Goal: Task Accomplishment & Management: Use online tool/utility

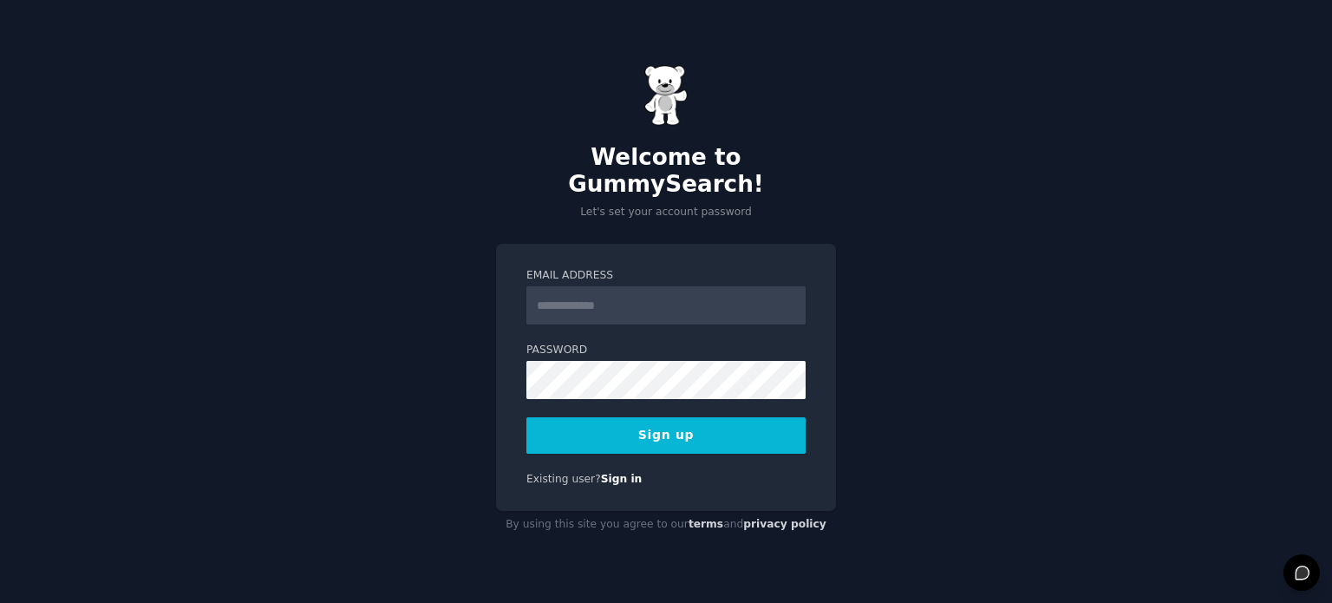
click at [587, 271] on div "Email Address" at bounding box center [665, 296] width 279 height 56
click at [597, 290] on input "Email Address" at bounding box center [665, 305] width 279 height 38
type input "**********"
click at [654, 441] on div "**********" at bounding box center [666, 377] width 340 height 267
click at [659, 432] on button "Sign up" at bounding box center [665, 435] width 279 height 36
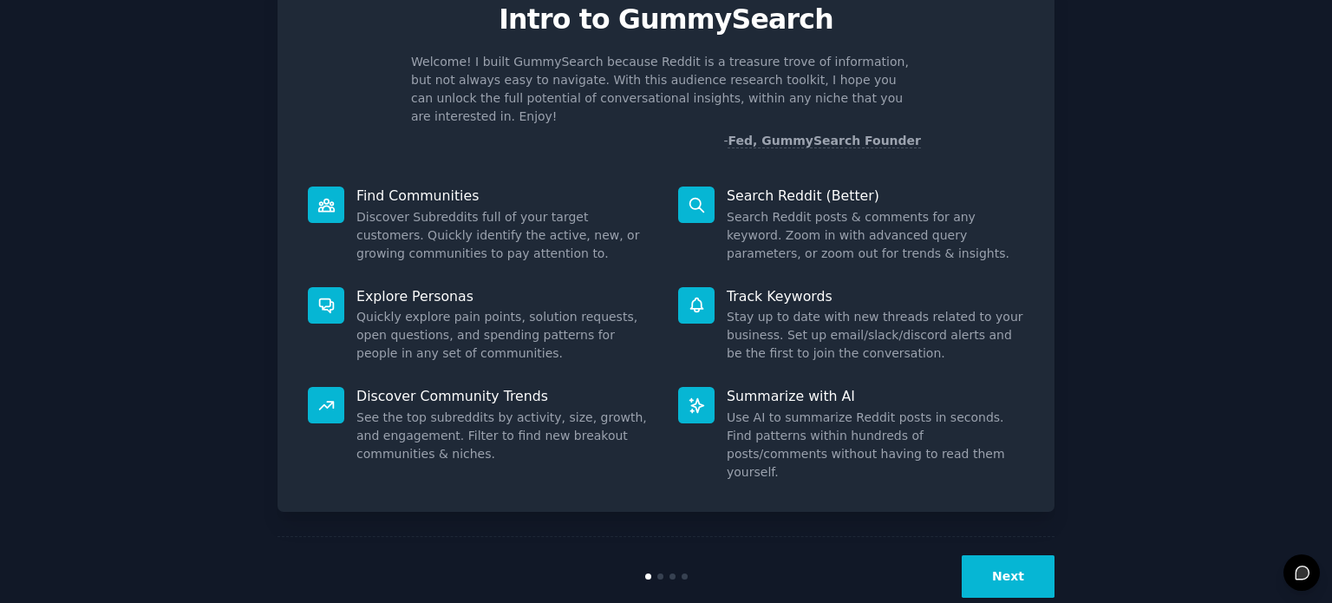
click at [1001, 555] on button "Next" at bounding box center [1007, 576] width 93 height 42
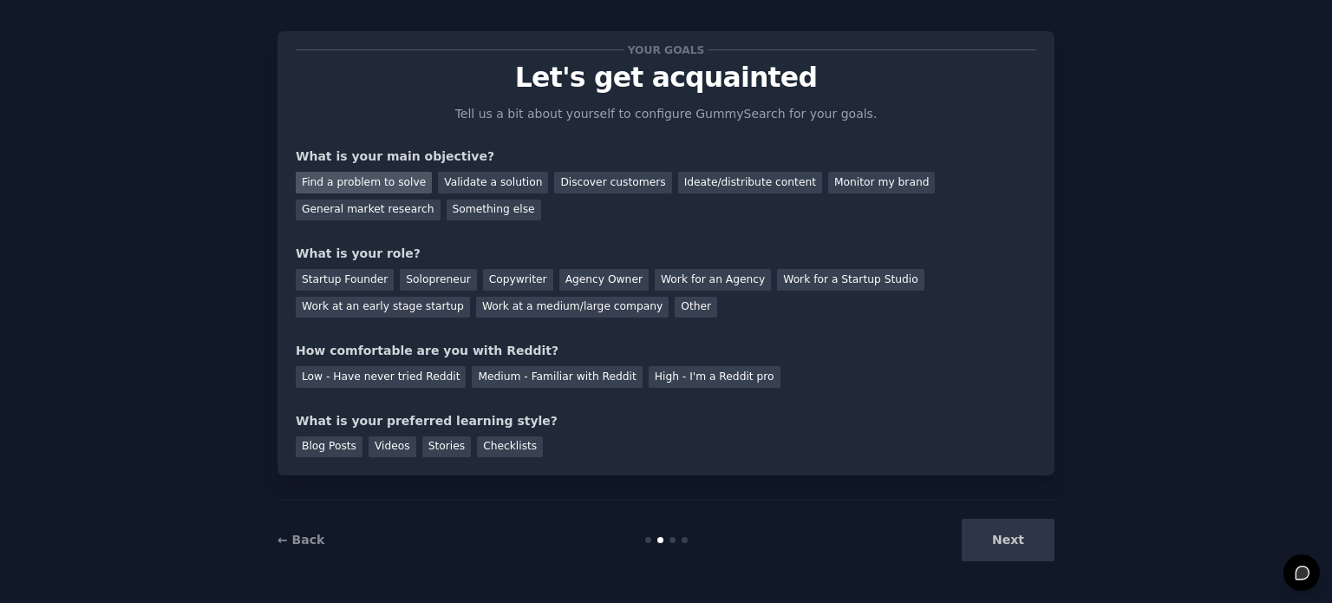
click at [399, 173] on div "Find a problem to solve" at bounding box center [364, 183] width 136 height 22
click at [557, 181] on div "Discover customers" at bounding box center [612, 183] width 117 height 22
click at [399, 186] on div "Find a problem to solve" at bounding box center [364, 183] width 136 height 22
click at [366, 277] on div "Startup Founder" at bounding box center [345, 280] width 98 height 22
click at [929, 290] on div "Startup Founder Solopreneur Copywriter Agency Owner Work for an Agency Work for…" at bounding box center [666, 290] width 740 height 55
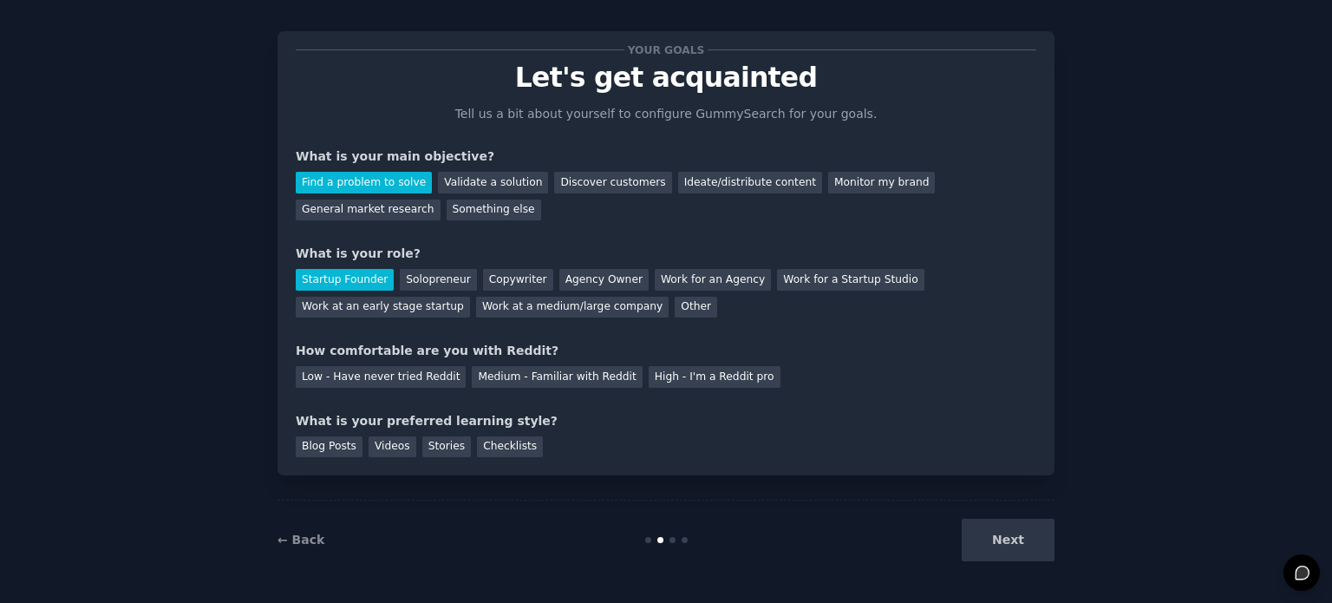
drag, startPoint x: 335, startPoint y: 381, endPoint x: 316, endPoint y: 389, distance: 21.7
click at [336, 381] on div "Low - Have never tried Reddit" at bounding box center [381, 377] width 170 height 22
click at [368, 442] on div "Videos" at bounding box center [392, 447] width 48 height 22
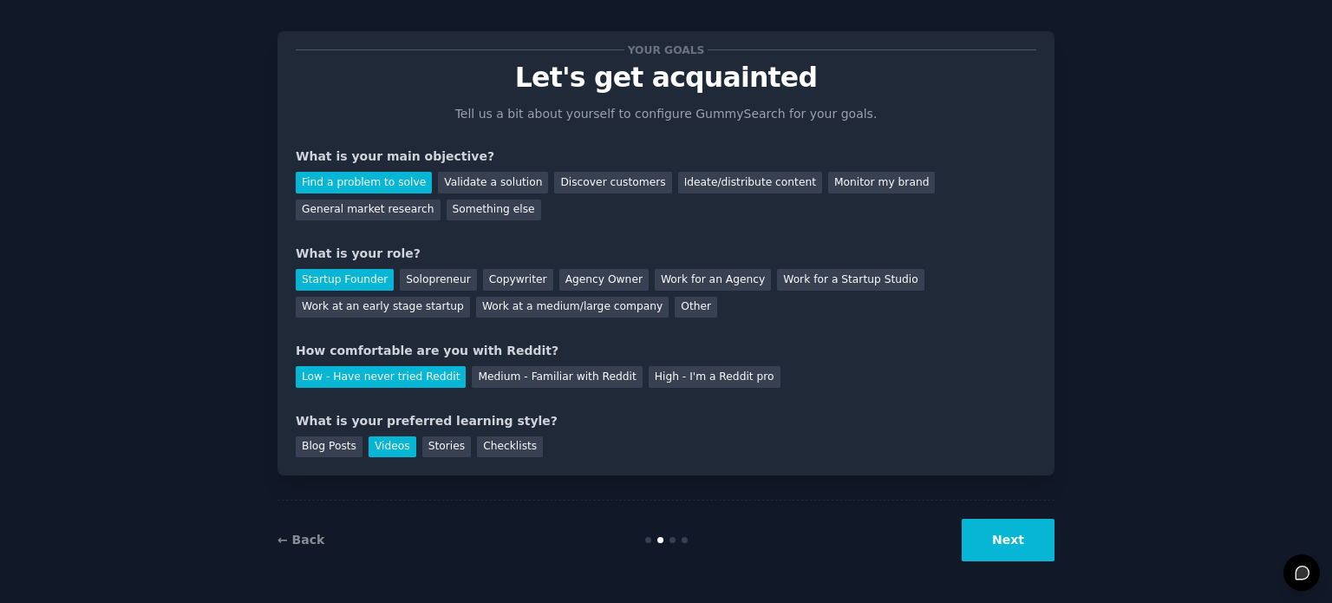
click at [452, 456] on div "Your goals Let's get acquainted Tell us a bit about yourself to configure Gummy…" at bounding box center [665, 253] width 777 height 444
click at [431, 446] on div "Stories" at bounding box center [446, 447] width 49 height 22
click at [401, 446] on div "Videos" at bounding box center [392, 447] width 48 height 22
click at [984, 533] on button "Next" at bounding box center [1007, 539] width 93 height 42
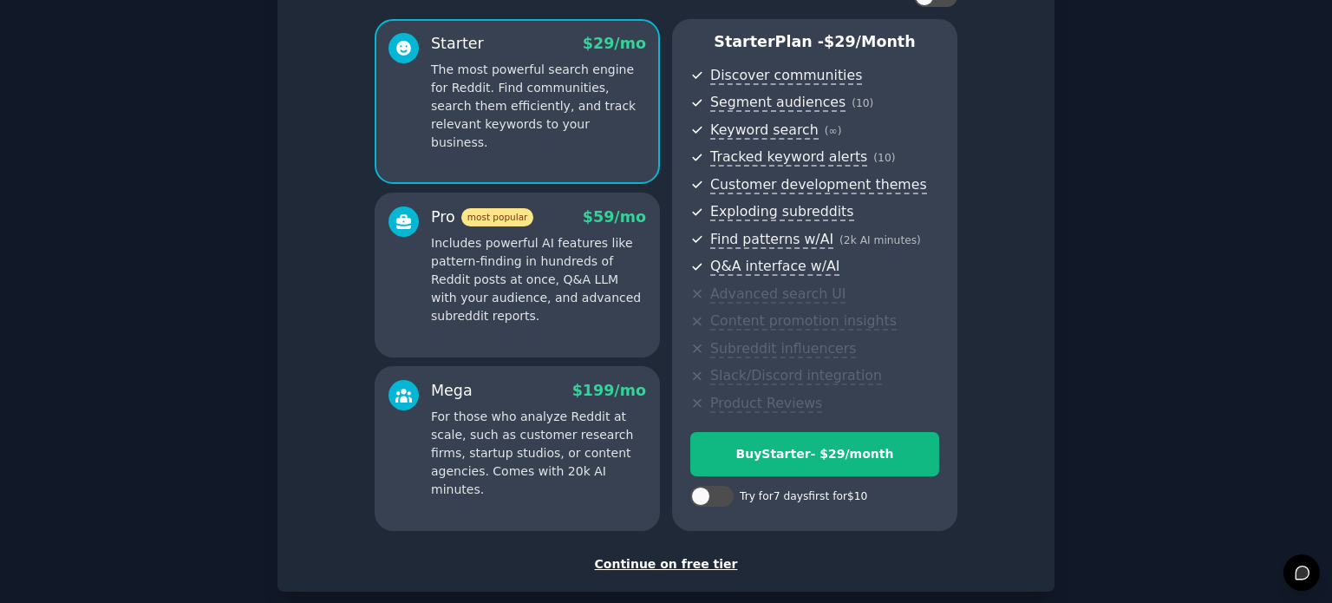
scroll to position [191, 0]
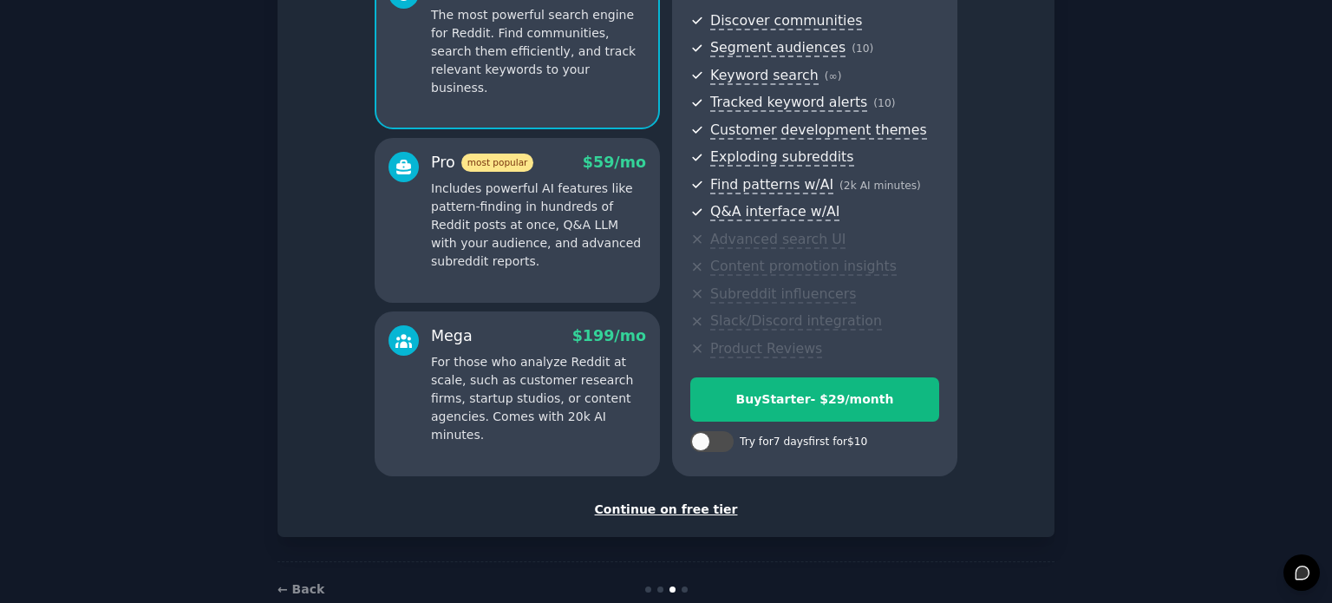
click at [622, 509] on div "Continue on free tier" at bounding box center [666, 509] width 740 height 18
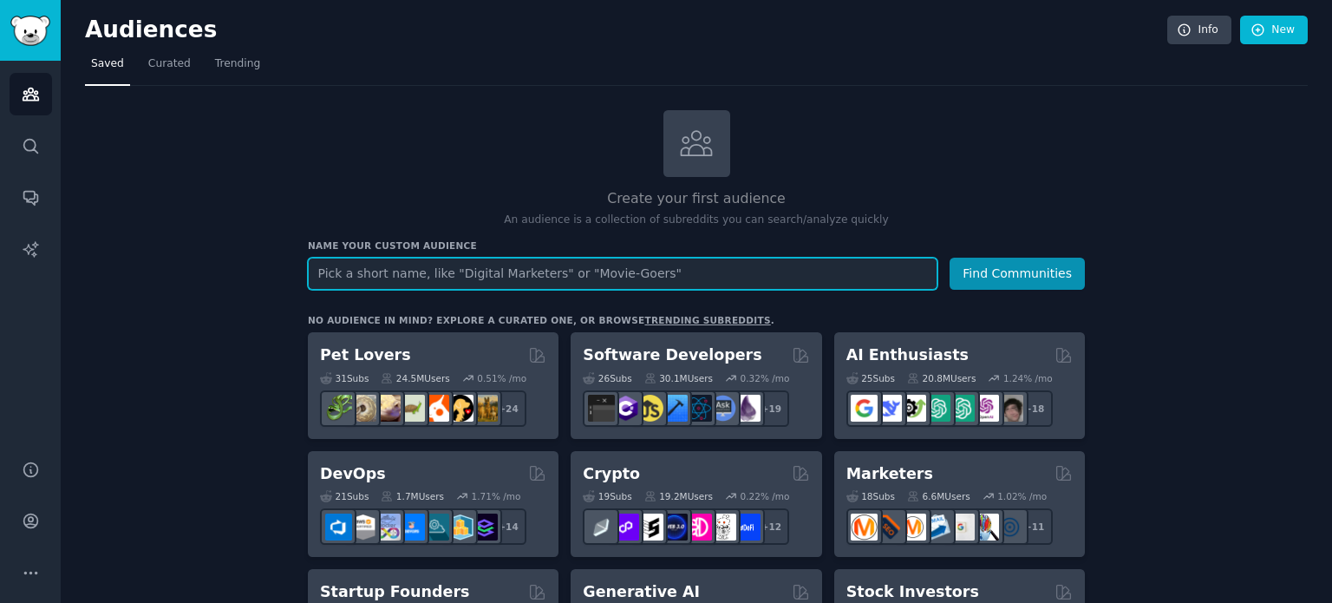
click at [857, 270] on input "text" at bounding box center [622, 273] width 629 height 32
type input "I"
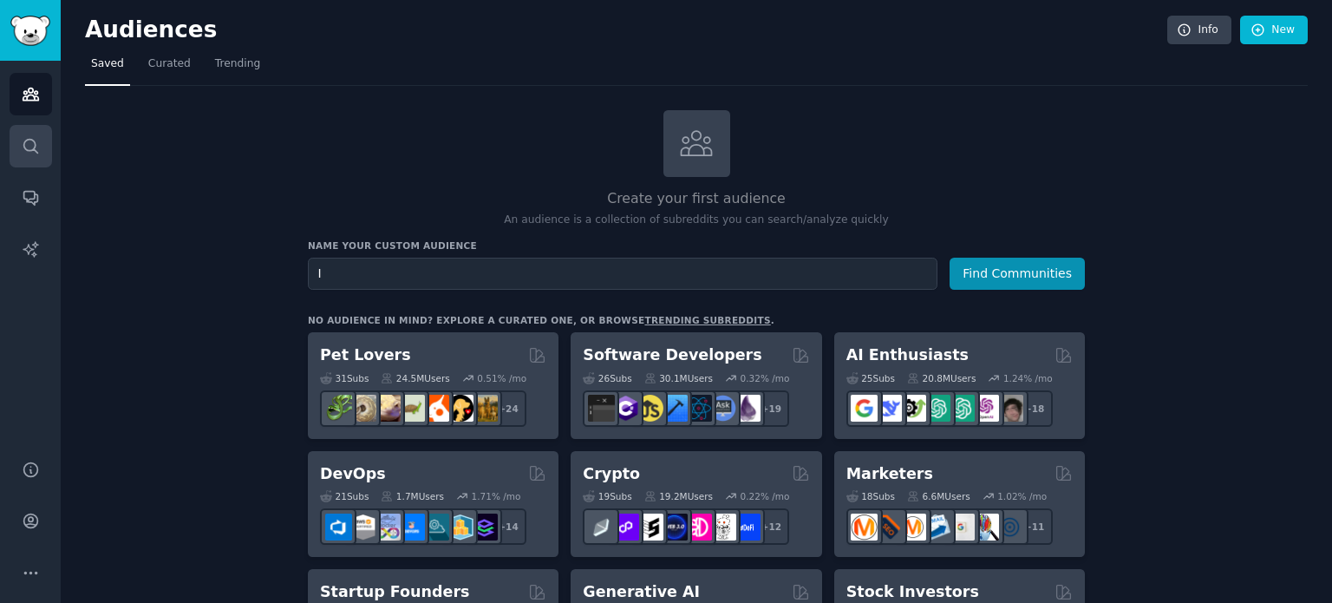
click at [37, 137] on icon "Sidebar" at bounding box center [31, 146] width 18 height 18
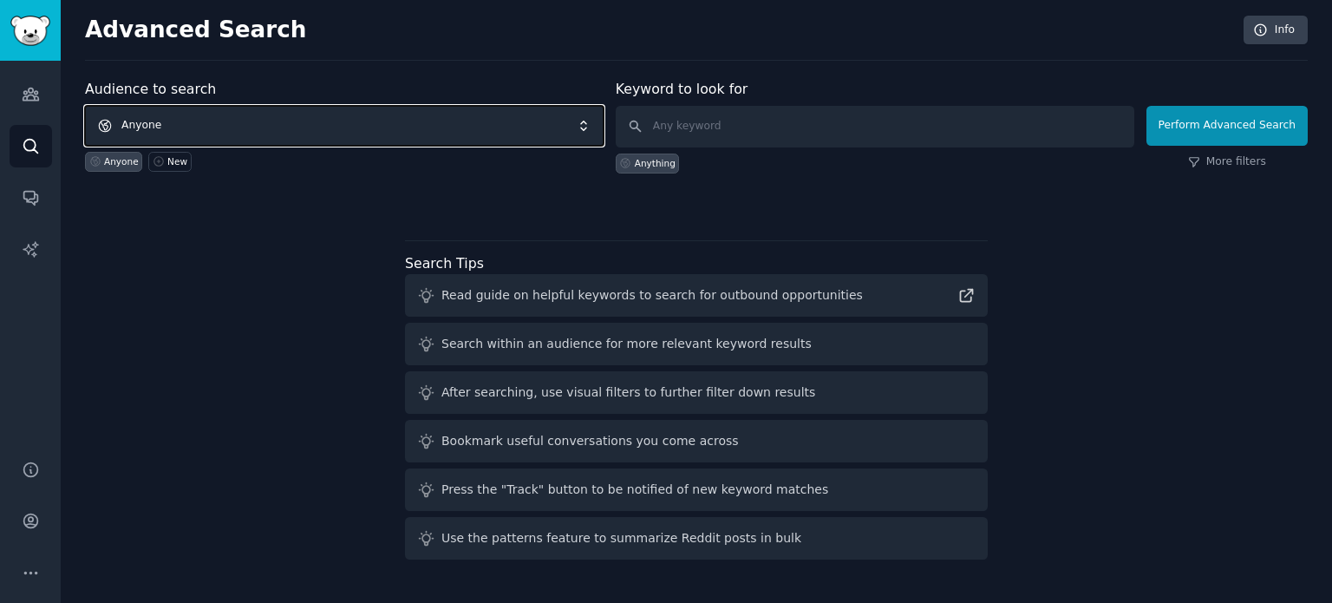
click at [482, 128] on span "Anyone" at bounding box center [344, 126] width 518 height 40
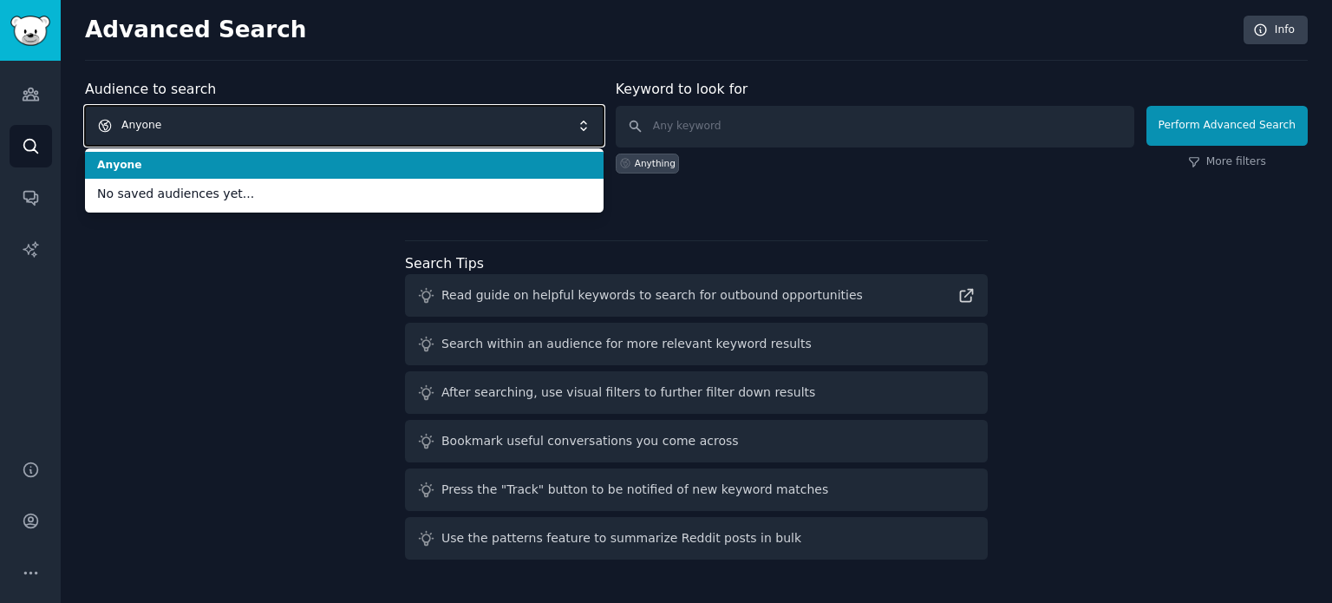
click at [482, 128] on span "Anyone" at bounding box center [344, 126] width 518 height 40
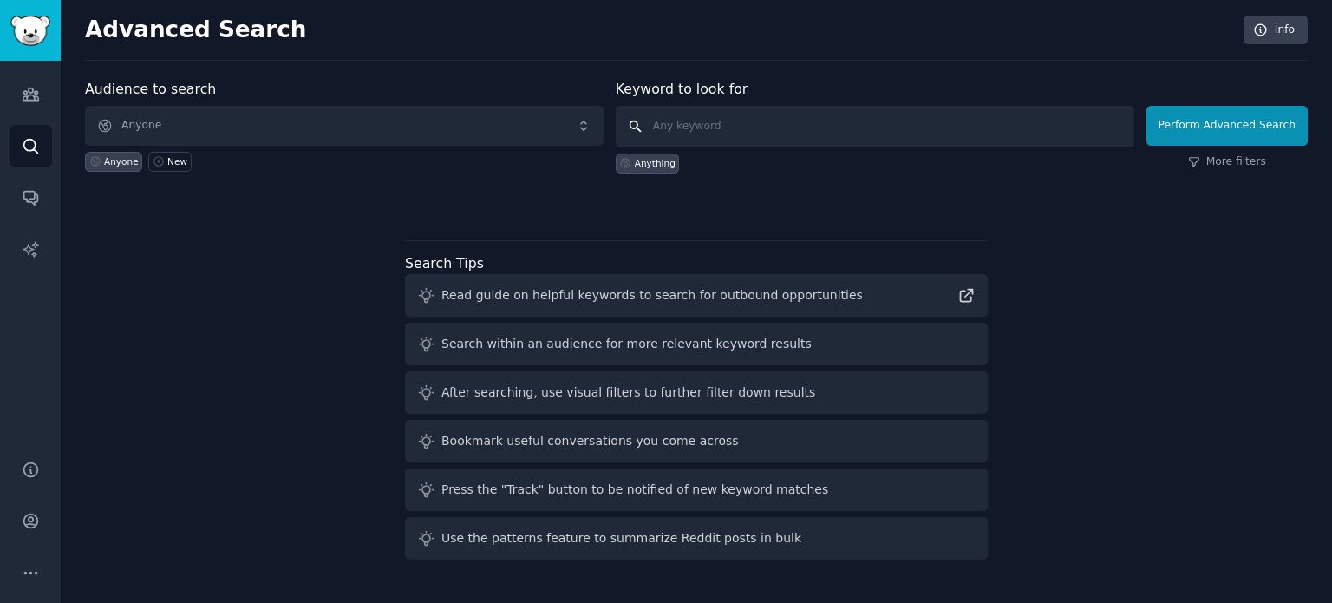
click at [713, 134] on input "text" at bounding box center [875, 127] width 518 height 42
type input "I wish"
click button "Perform Advanced Search" at bounding box center [1226, 126] width 161 height 40
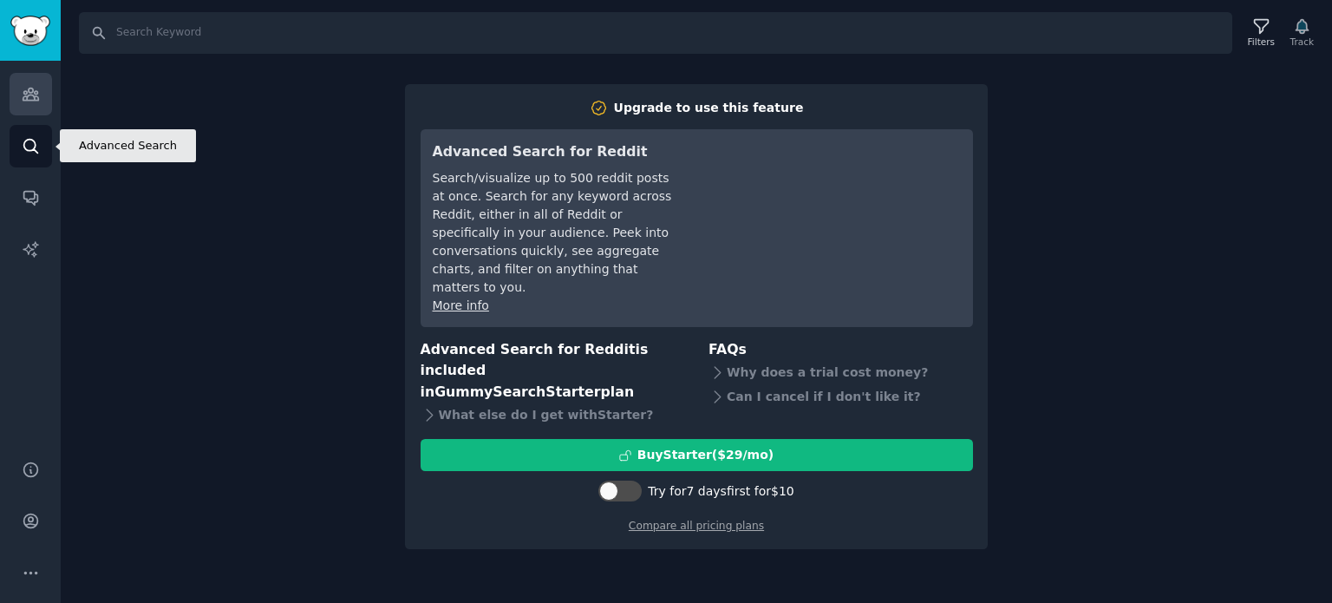
click at [28, 93] on icon "Sidebar" at bounding box center [31, 94] width 18 height 18
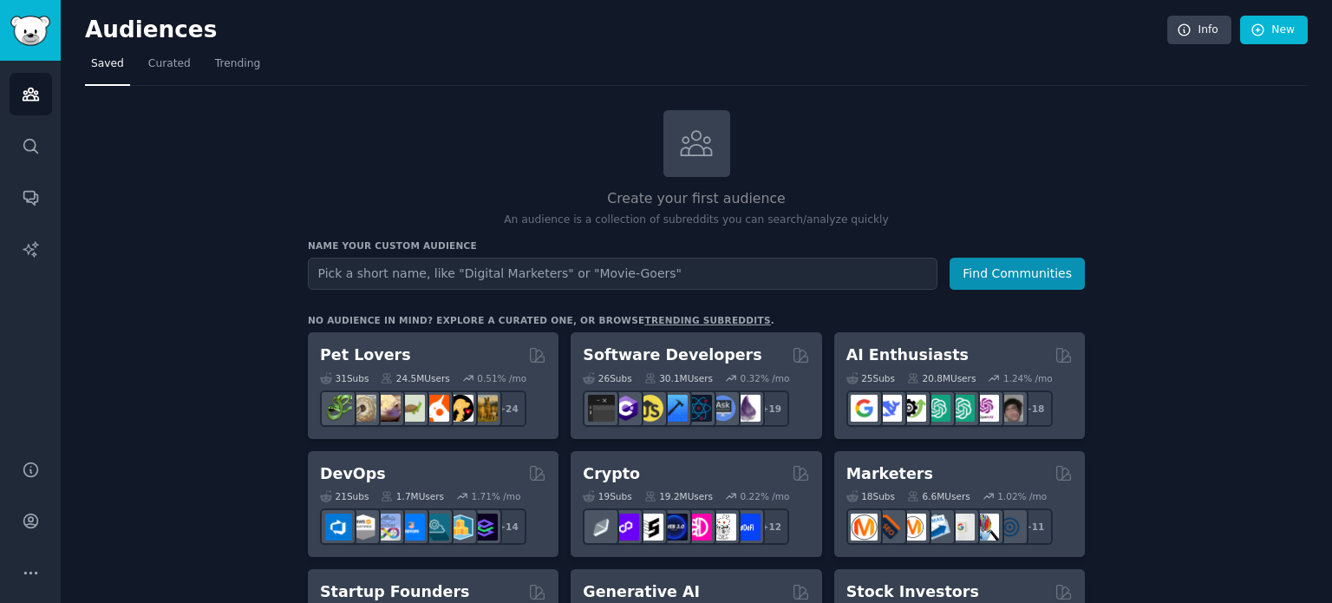
click at [468, 277] on input "text" at bounding box center [622, 273] width 629 height 32
type input "I wish"
click at [949, 257] on button "Find Communities" at bounding box center [1016, 273] width 135 height 32
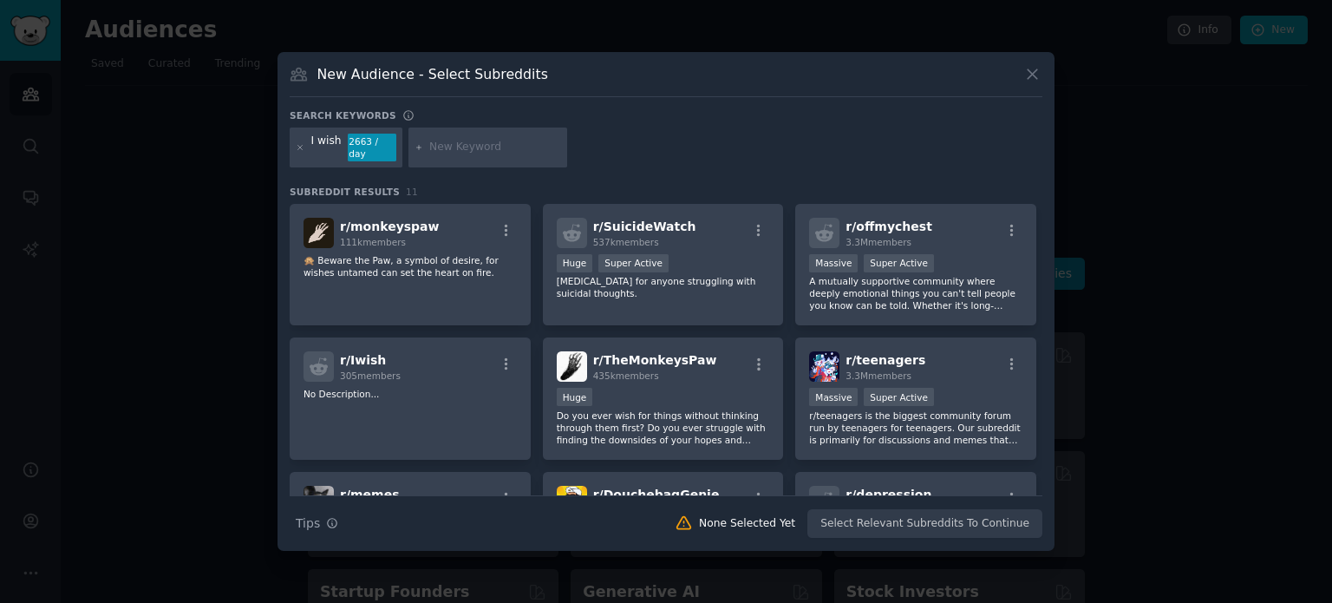
click at [1019, 79] on div "New Audience - Select Subreddits" at bounding box center [666, 80] width 752 height 33
click at [1023, 67] on div "New Audience - Select Subreddits Search keywords I wish 2663 / day Subreddit Re…" at bounding box center [665, 301] width 777 height 498
click at [1032, 75] on icon at bounding box center [1032, 74] width 18 height 18
click at [1033, 79] on nav "Saved Curated Trending" at bounding box center [696, 68] width 1222 height 36
